Goal: Task Accomplishment & Management: Manage account settings

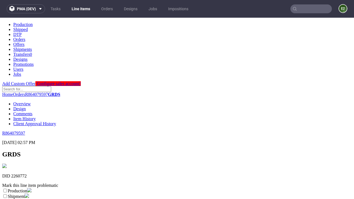
scroll to position [97, 0]
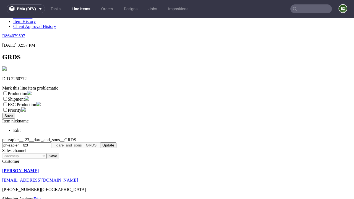
select select "dtp_ca_needed"
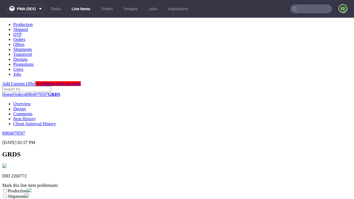
scroll to position [0, 0]
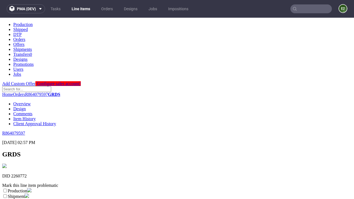
checkbox input "true"
